Goal: Task Accomplishment & Management: Use online tool/utility

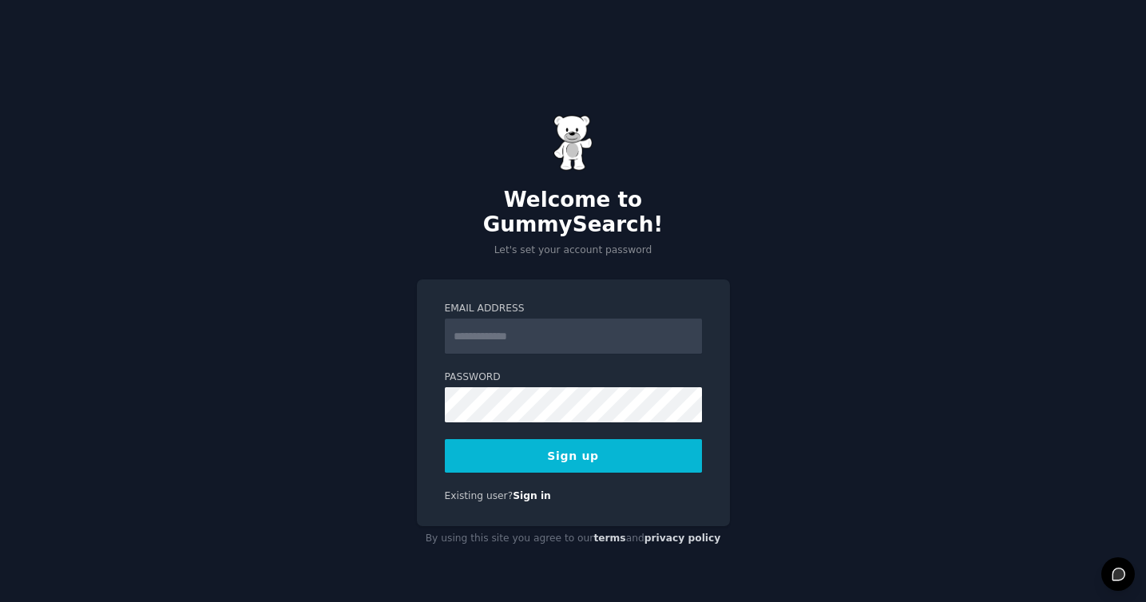
click at [524, 320] on input "Email Address" at bounding box center [573, 336] width 257 height 35
type input "**********"
click at [552, 449] on button "Sign up" at bounding box center [573, 456] width 257 height 34
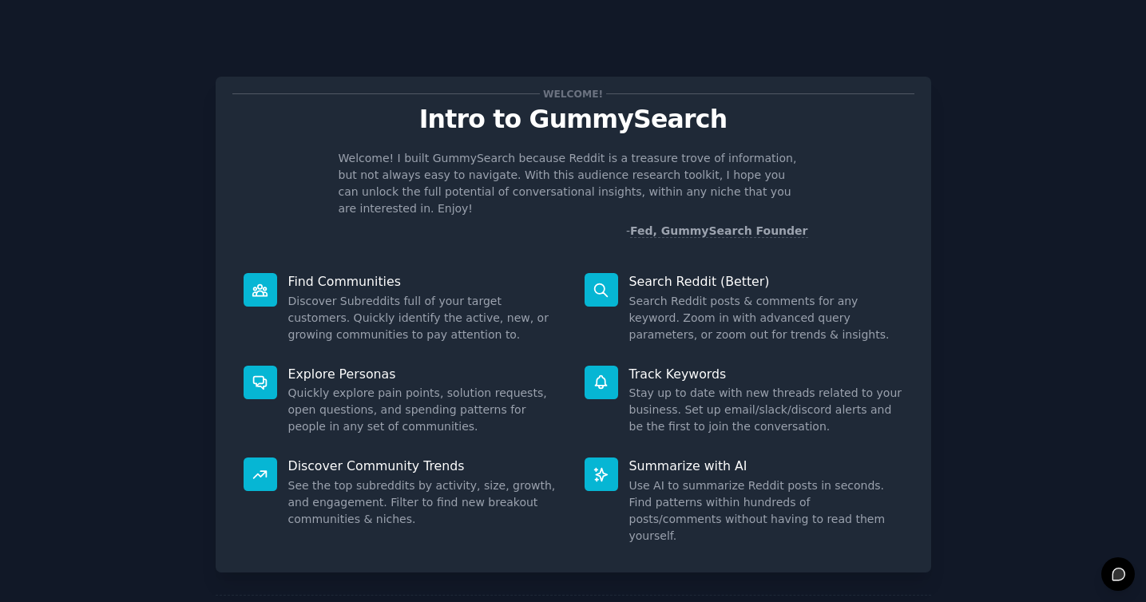
scroll to position [22, 0]
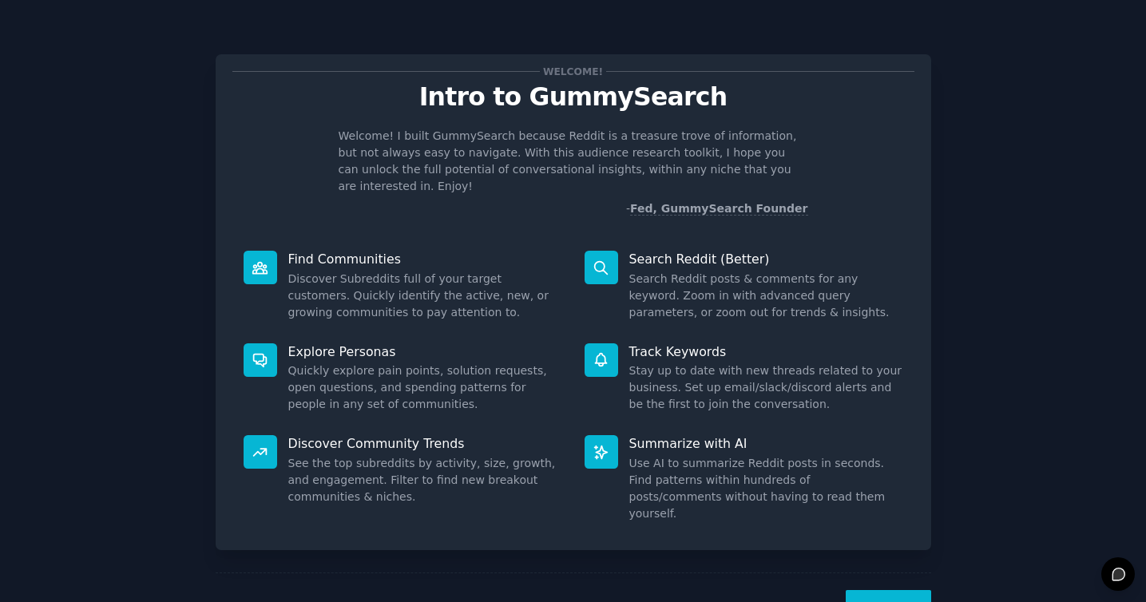
click at [878, 590] on button "Next" at bounding box center [888, 609] width 85 height 39
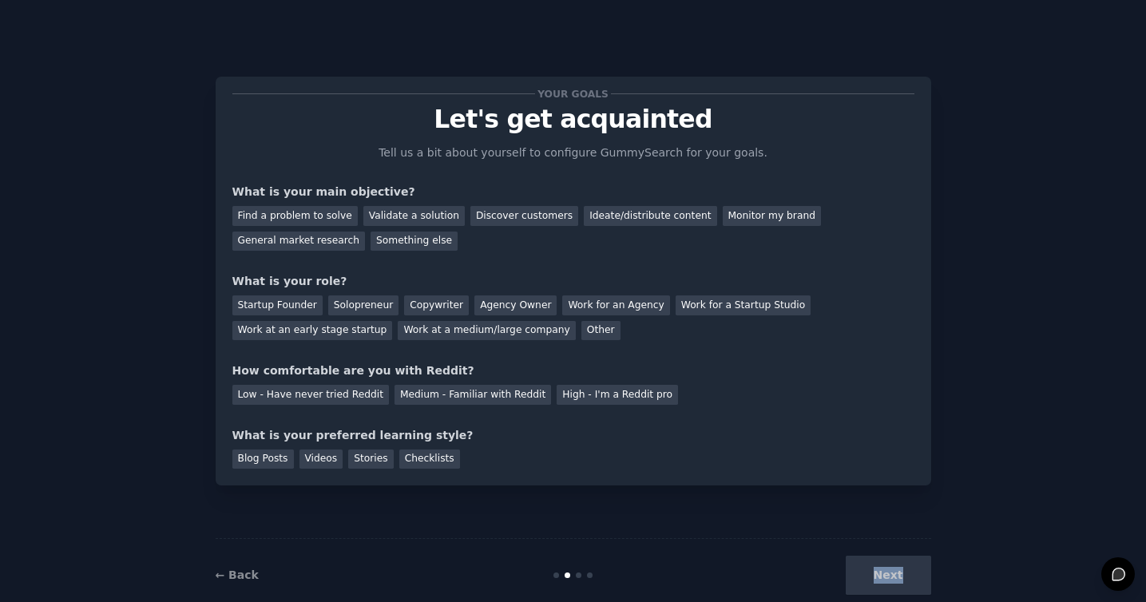
click at [878, 571] on div "Next" at bounding box center [812, 575] width 239 height 39
click at [304, 214] on div "Find a problem to solve" at bounding box center [294, 216] width 125 height 20
click at [426, 223] on div "Validate a solution" at bounding box center [413, 216] width 101 height 20
click at [314, 221] on div "Find a problem to solve" at bounding box center [294, 216] width 125 height 20
click at [355, 396] on div "Low - Have never tried Reddit" at bounding box center [310, 395] width 157 height 20
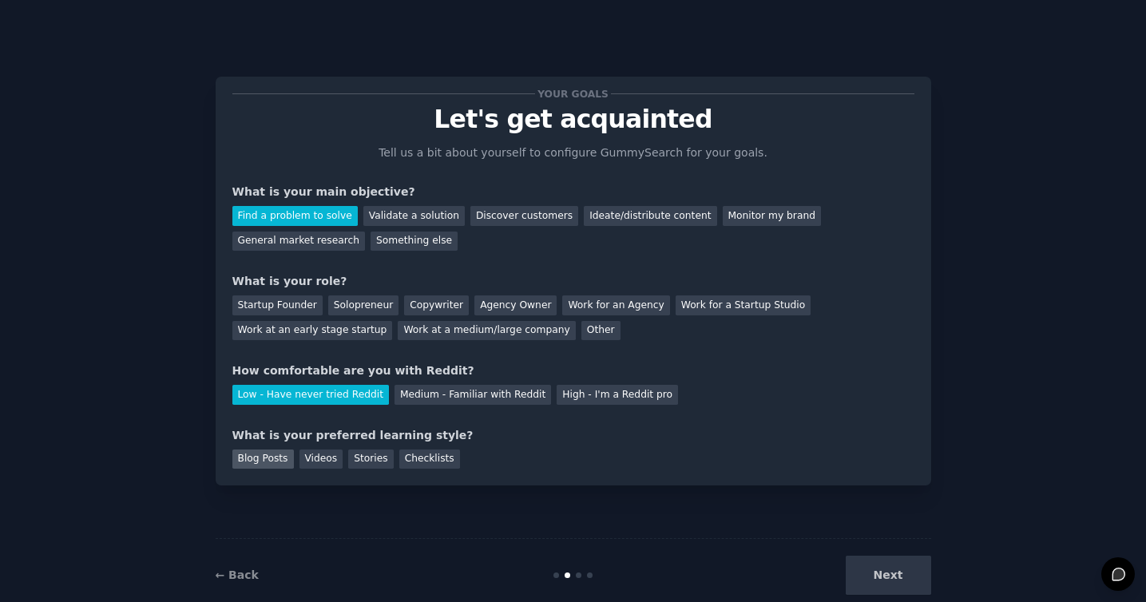
click at [279, 462] on div "Blog Posts" at bounding box center [263, 460] width 62 height 20
click at [322, 463] on div "Videos" at bounding box center [322, 460] width 44 height 20
click at [272, 467] on div "Blog Posts" at bounding box center [263, 460] width 62 height 20
click at [387, 463] on div "Stories" at bounding box center [370, 460] width 45 height 20
click at [361, 331] on div "Work at an early stage startup" at bounding box center [312, 331] width 161 height 20
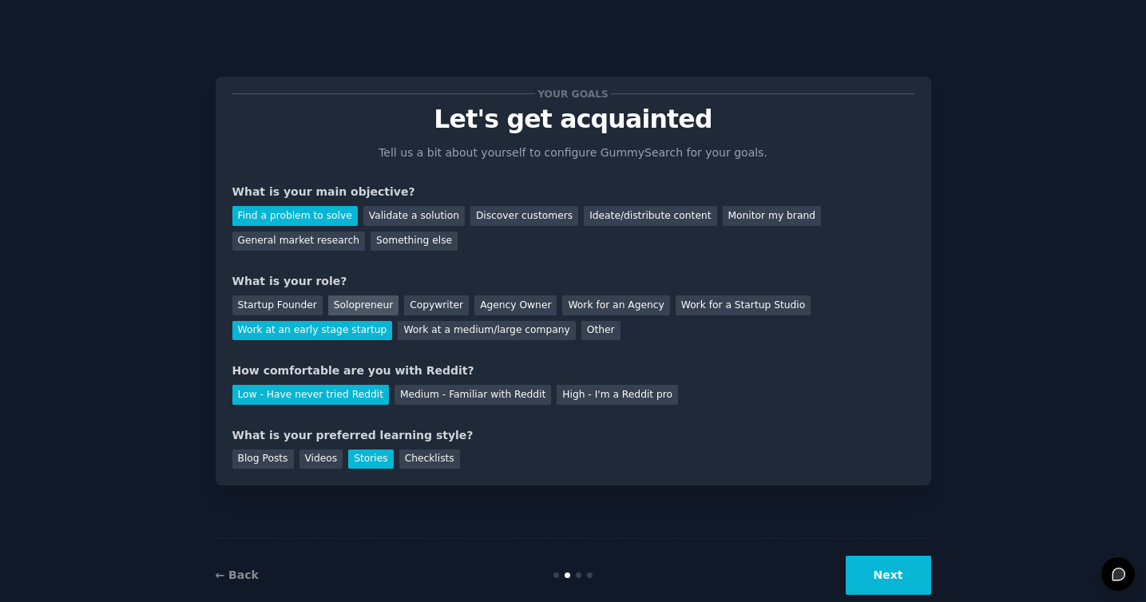
click at [358, 303] on div "Solopreneur" at bounding box center [363, 306] width 70 height 20
click at [302, 308] on div "Startup Founder" at bounding box center [277, 306] width 90 height 20
click at [897, 572] on button "Next" at bounding box center [888, 575] width 85 height 39
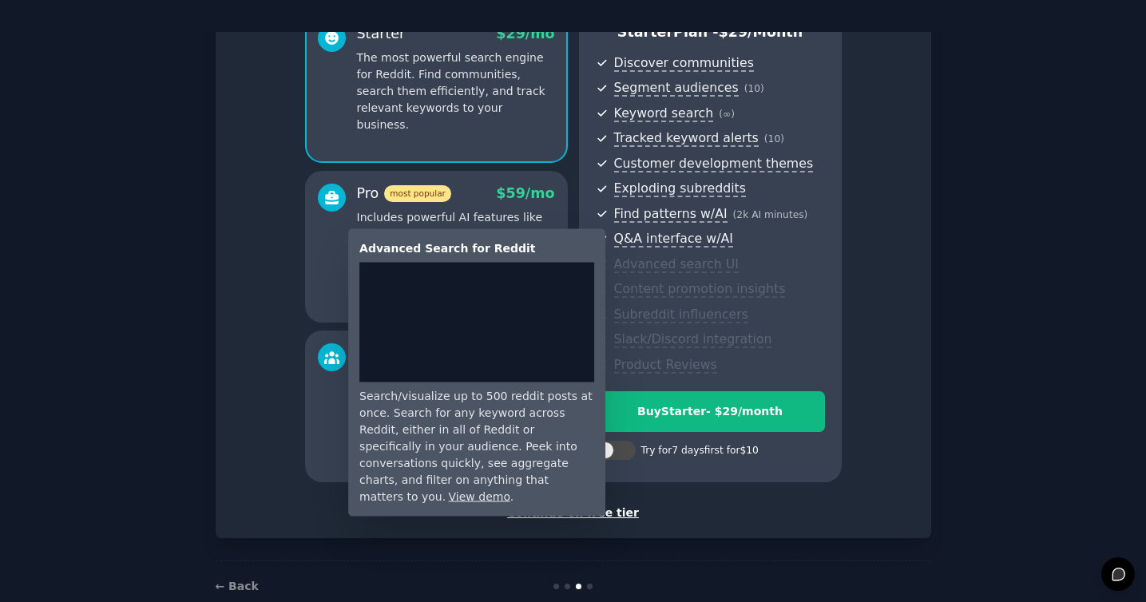
scroll to position [32, 0]
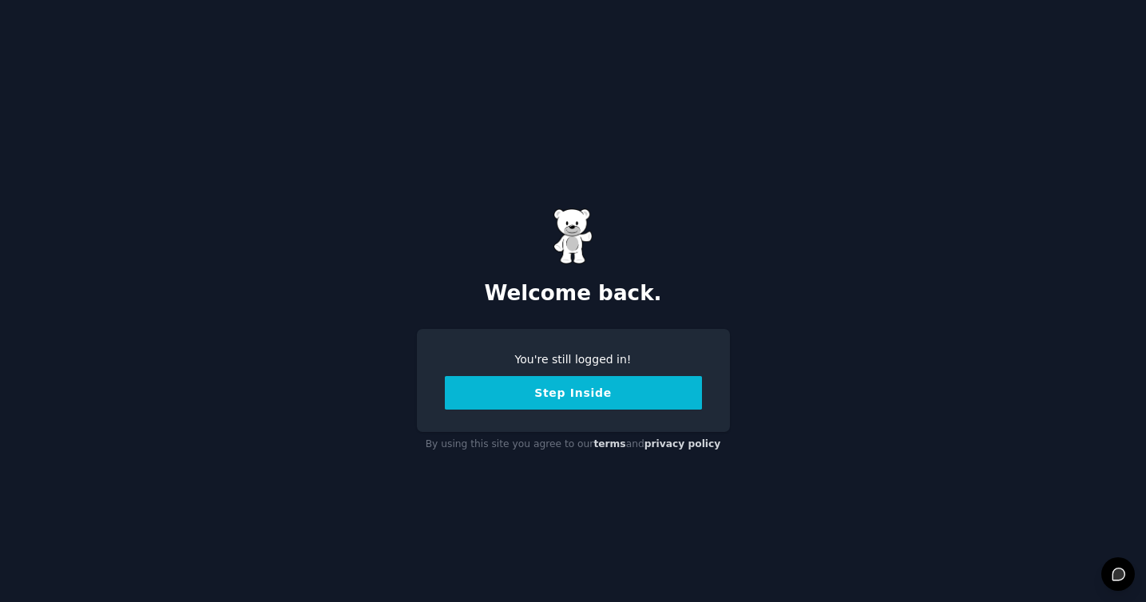
click at [562, 394] on button "Step Inside" at bounding box center [573, 393] width 257 height 34
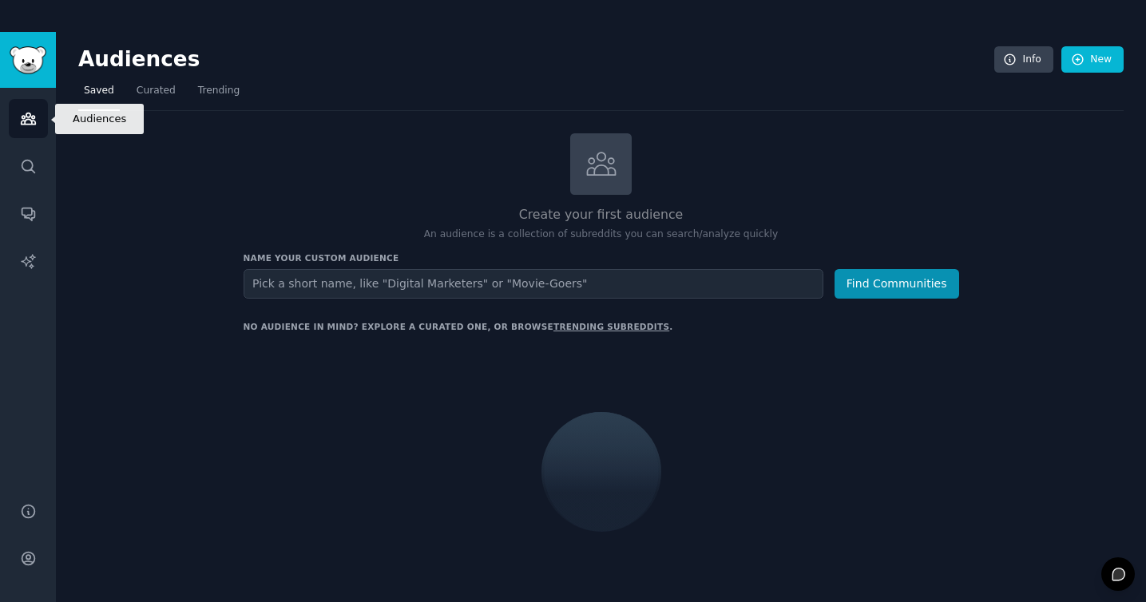
click at [20, 119] on icon "Sidebar" at bounding box center [28, 118] width 17 height 17
